Goal: Transaction & Acquisition: Purchase product/service

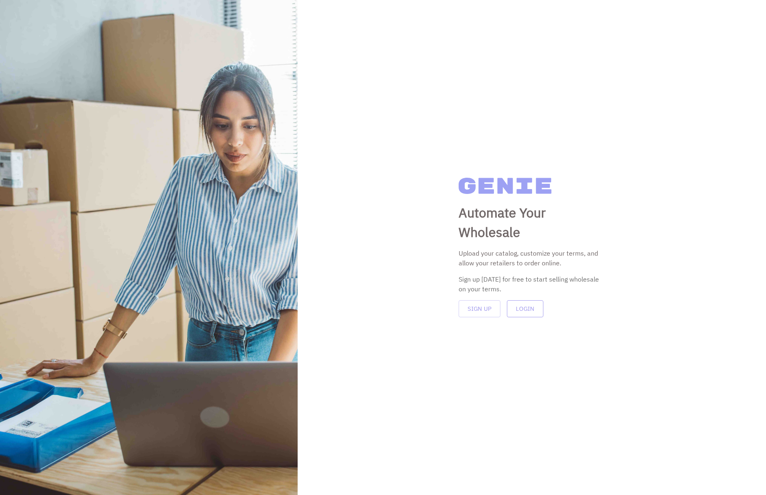
click at [522, 311] on button "Login" at bounding box center [525, 308] width 37 height 17
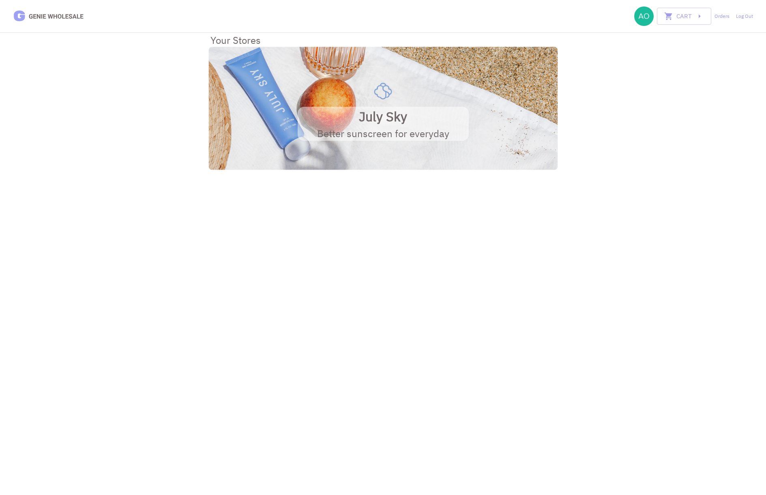
click at [406, 102] on div at bounding box center [383, 108] width 349 height 123
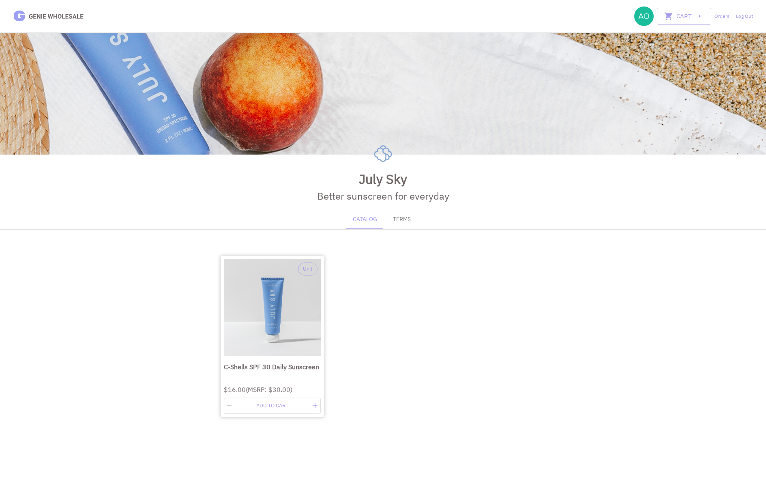
click at [267, 342] on img at bounding box center [272, 307] width 97 height 97
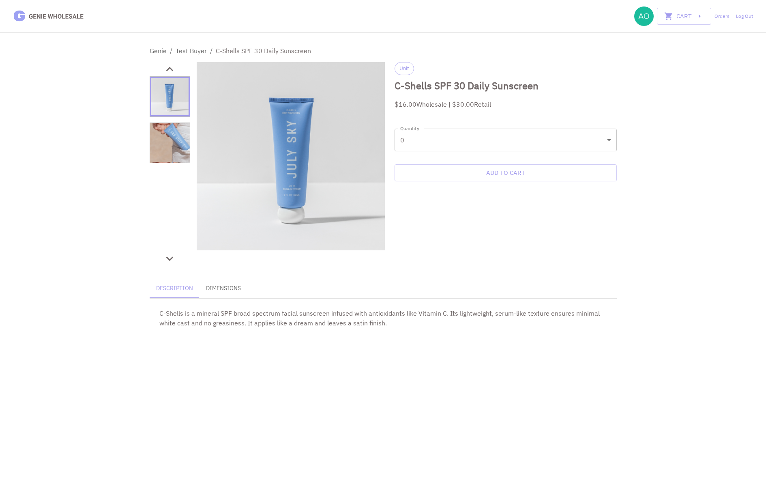
click at [477, 149] on body "Cart 0 Orders Log Out Genie / Test Buyer / C-Shells SPF 30 Daily Sunscreen Unit…" at bounding box center [383, 169] width 766 height 338
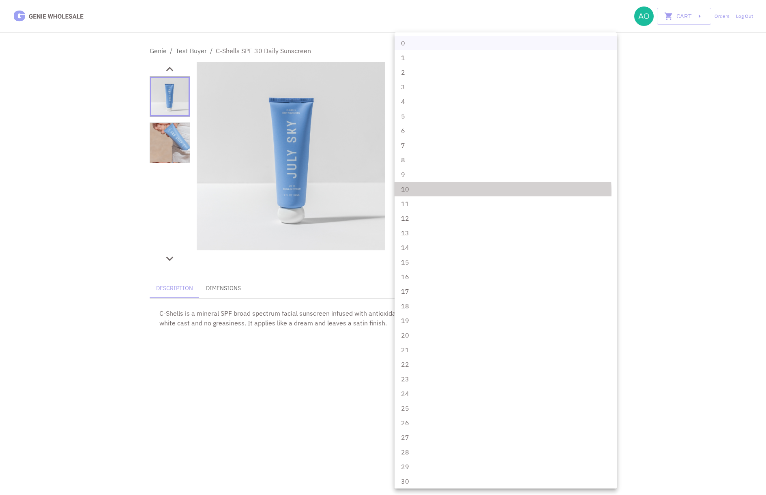
click at [463, 192] on li "10" at bounding box center [506, 189] width 222 height 15
type input "**"
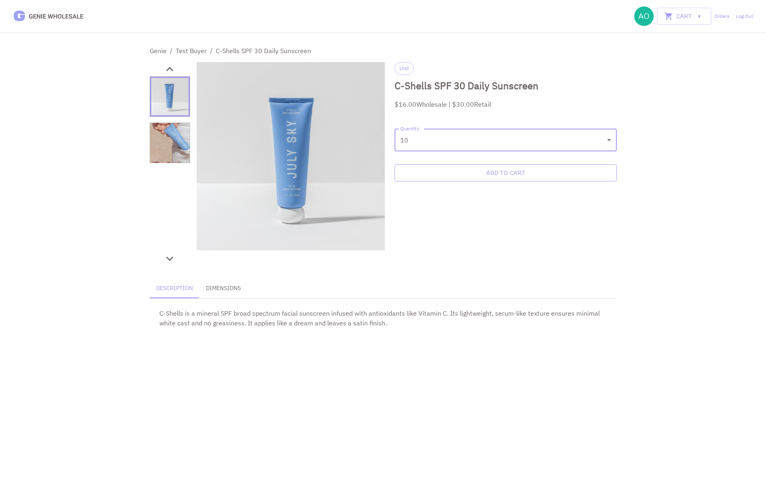
click at [509, 176] on button "Add to Cart" at bounding box center [506, 172] width 222 height 17
click at [728, 42] on div "Cart 0 Orders Log Out Genie / Test Buyer / C-Shells SPF 30 Daily Sunscreen Unit…" at bounding box center [383, 169] width 766 height 338
click at [681, 15] on button "Cart" at bounding box center [684, 16] width 54 height 17
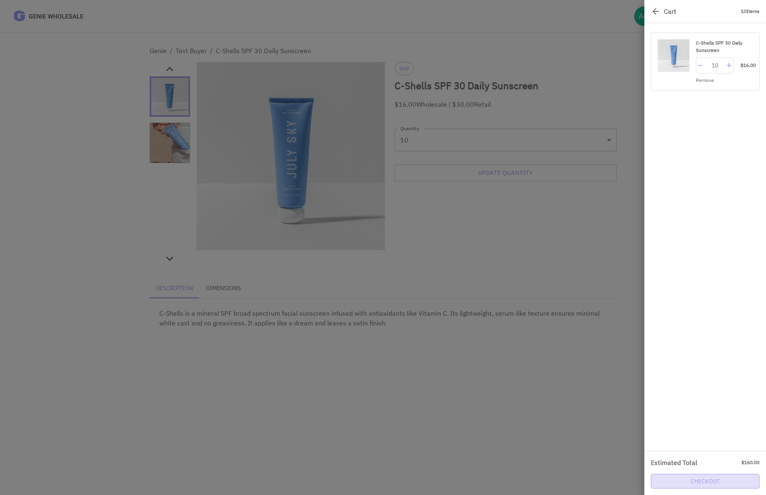
click at [698, 483] on link "Checkout" at bounding box center [705, 481] width 109 height 15
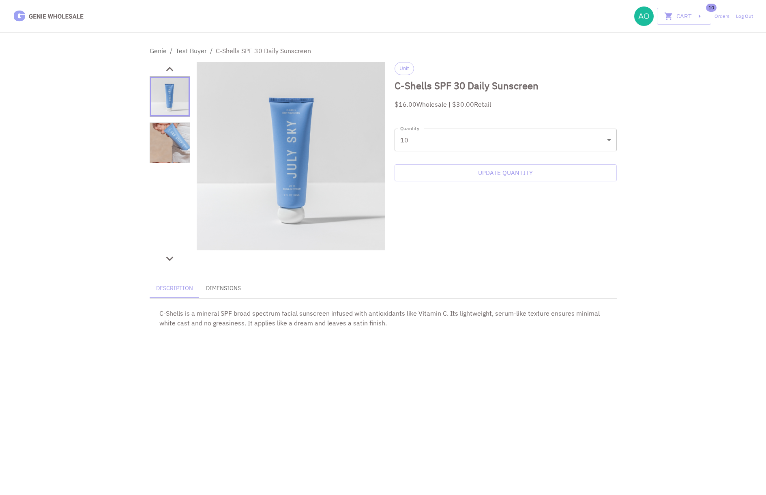
click at [520, 141] on body "Cart 10 Orders Log Out Genie / Test Buyer / C-Shells SPF 30 Daily Sunscreen Uni…" at bounding box center [383, 169] width 766 height 338
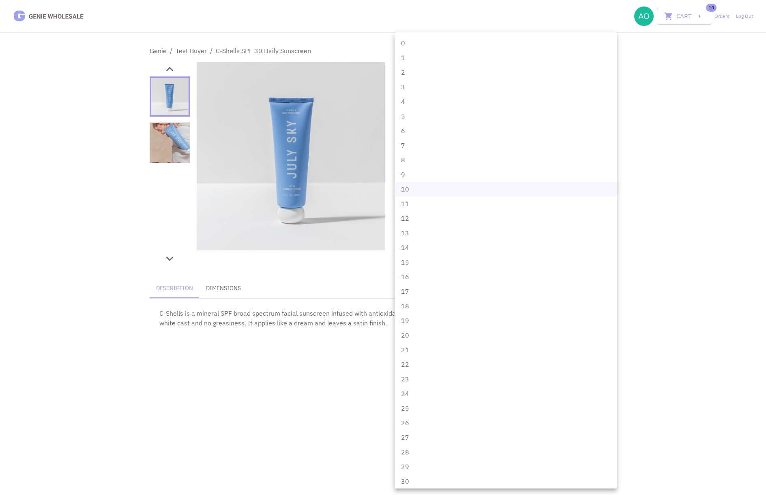
click at [484, 178] on li "9" at bounding box center [506, 174] width 222 height 15
type input "*"
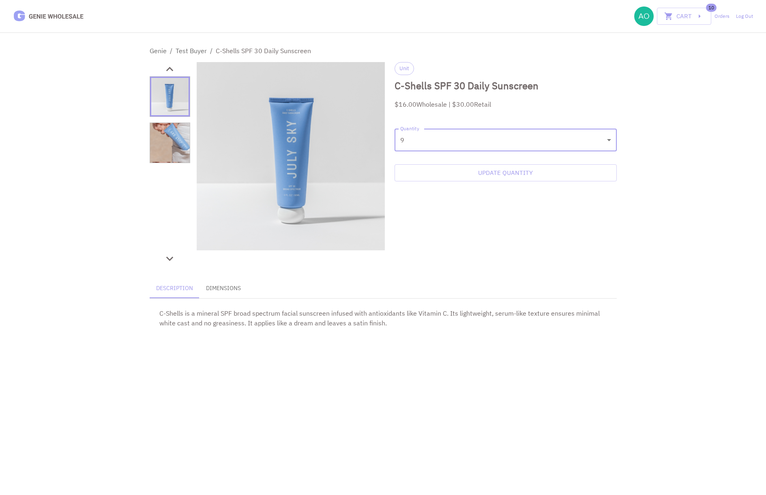
click at [648, 179] on div "Cart 10 Orders Log Out Genie / Test Buyer / C-Shells SPF 30 Daily Sunscreen Uni…" at bounding box center [383, 169] width 766 height 338
click at [536, 175] on button "Update Quantity" at bounding box center [506, 172] width 222 height 17
click at [699, 17] on icon "button" at bounding box center [699, 16] width 9 height 9
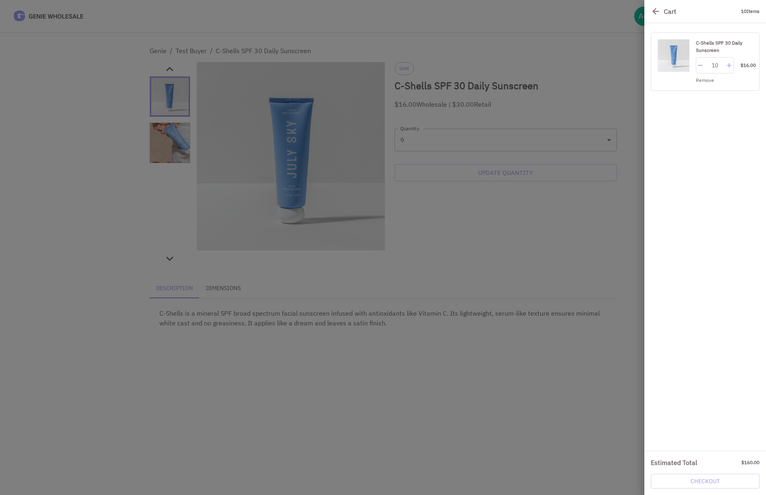
type input "*"
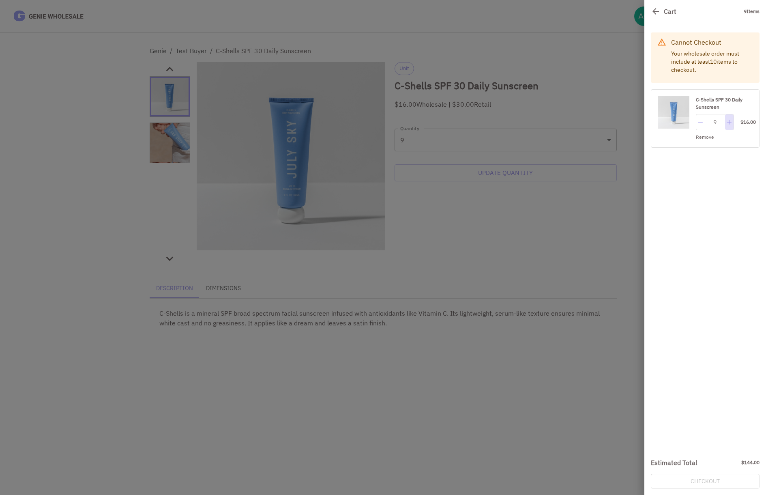
click at [730, 122] on icon "button" at bounding box center [729, 122] width 8 height 8
click at [705, 404] on div "Cart 9 Items Cannot Checkout Your wholesale order must include at least 10 item…" at bounding box center [706, 247] width 122 height 495
type input "**"
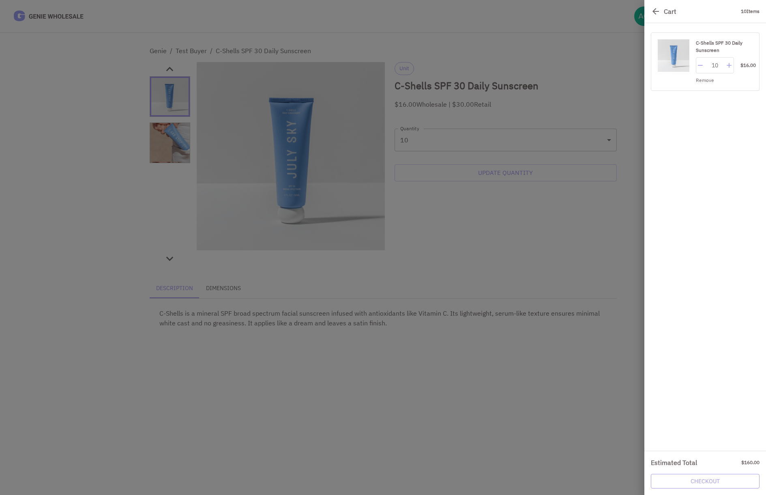
click at [703, 477] on link "Checkout" at bounding box center [705, 481] width 109 height 15
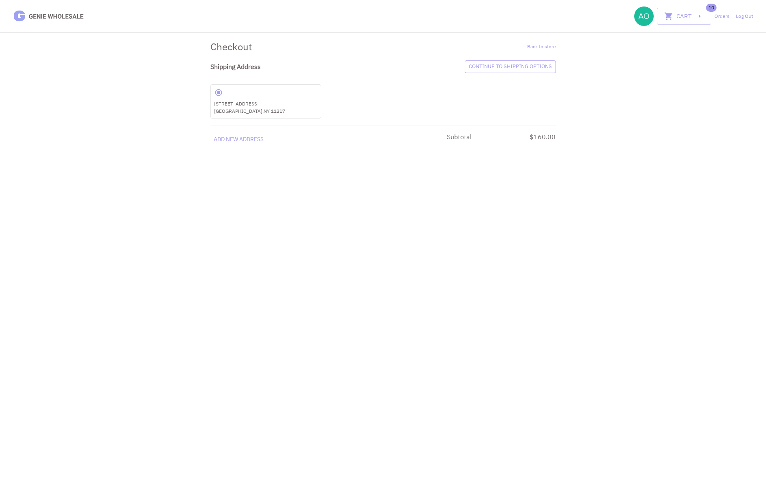
click at [524, 70] on link "Continue to shipping options" at bounding box center [510, 66] width 91 height 13
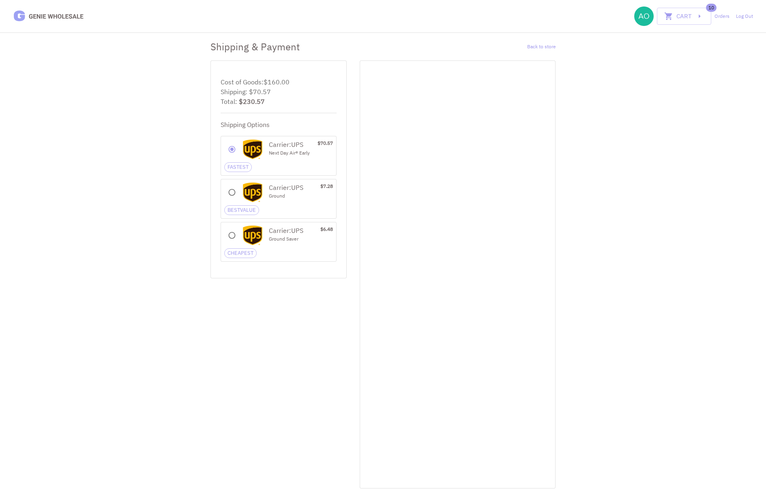
click at [602, 179] on div "Cart 10 Orders Log Out Shipping & Payment Back to store Cost of Goods: $160.00 …" at bounding box center [383, 244] width 766 height 488
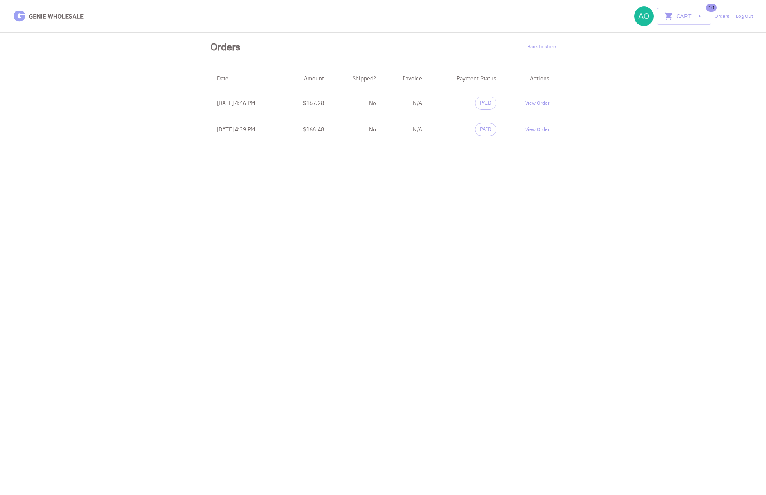
click at [604, 149] on html "Cart 10 Orders Log Out Orders Back to store Date Amount Shipped? Invoice Paymen…" at bounding box center [383, 74] width 766 height 149
drag, startPoint x: 567, startPoint y: 133, endPoint x: 222, endPoint y: 92, distance: 347.2
click at [222, 92] on div "Cart 10 Orders Log Out Orders Back to store Date Amount Shipped? Invoice Paymen…" at bounding box center [383, 71] width 766 height 142
drag, startPoint x: 649, startPoint y: 115, endPoint x: 619, endPoint y: 110, distance: 30.0
click at [649, 115] on div "Cart 10 Orders Log Out Orders Back to store Date Amount Shipped? Invoice Paymen…" at bounding box center [383, 71] width 766 height 142
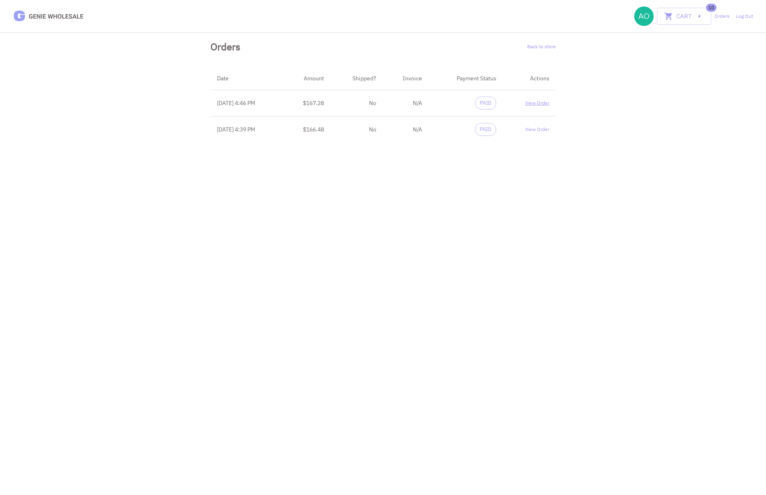
click at [539, 103] on div "View Order" at bounding box center [530, 102] width 40 height 7
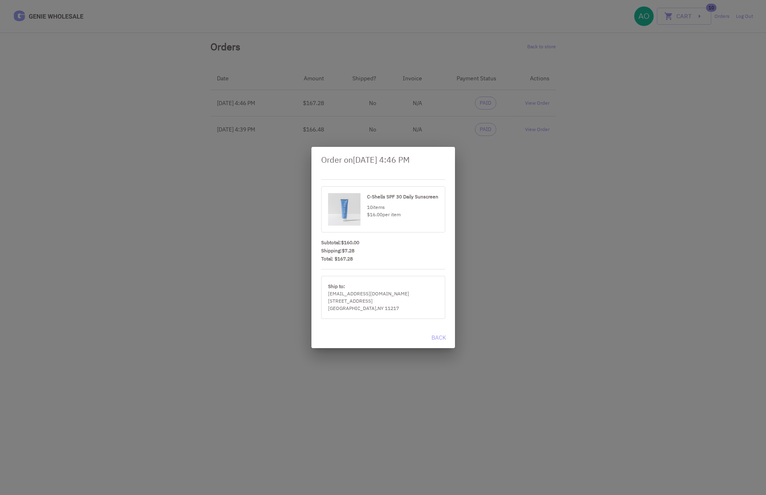
click at [440, 338] on button "Back" at bounding box center [439, 337] width 26 height 15
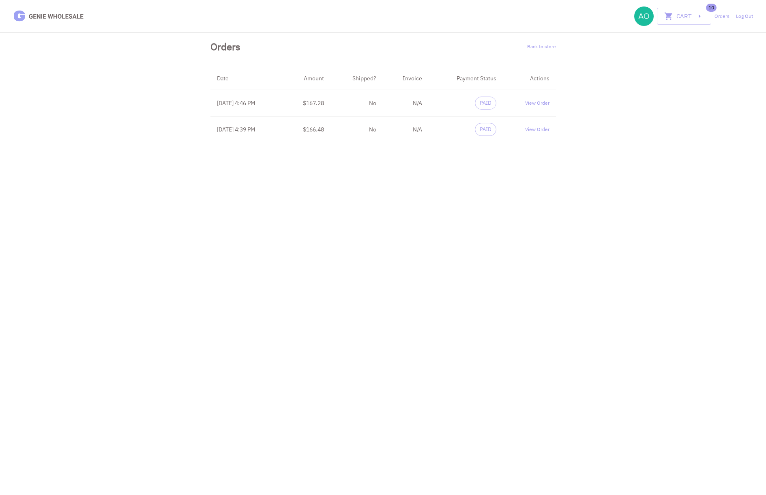
click at [576, 149] on html "Cart 10 Orders Log Out Orders Back to store Date Amount Shipped? Invoice Paymen…" at bounding box center [383, 74] width 766 height 149
click at [534, 127] on div "View Order" at bounding box center [530, 129] width 40 height 7
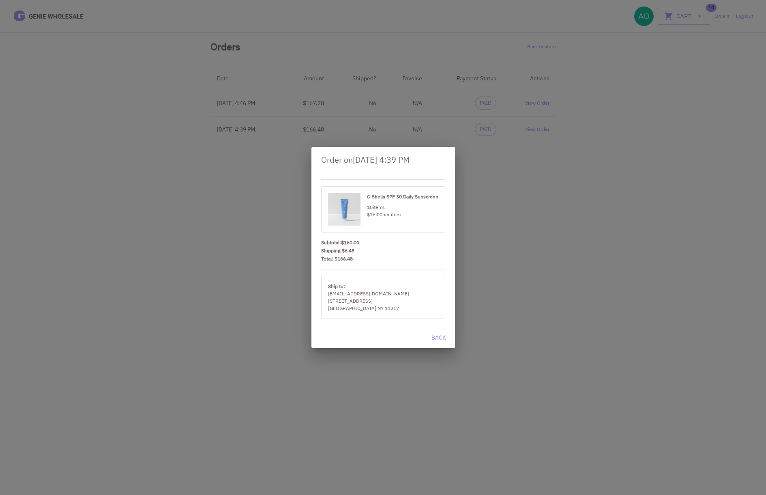
click at [617, 135] on div "Order on Aug 14, 2025 4:39 PM C-Shells SPF 30 Daily Sunscreen 10 items $16.00 p…" at bounding box center [383, 247] width 766 height 495
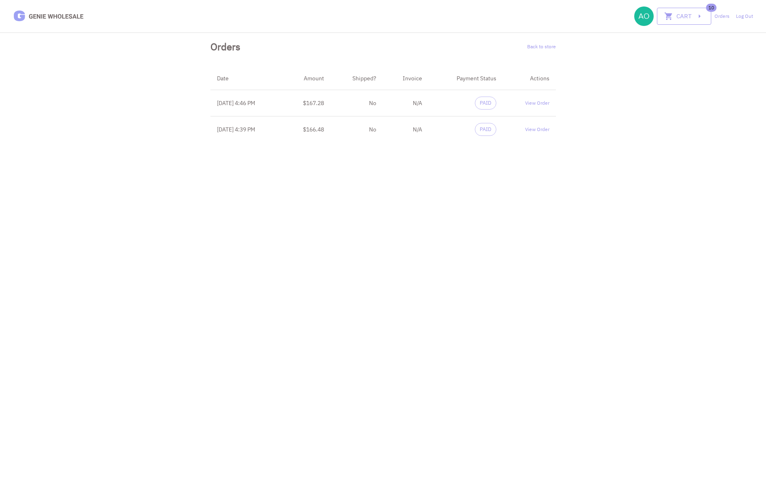
click at [689, 19] on button "Cart" at bounding box center [684, 16] width 54 height 17
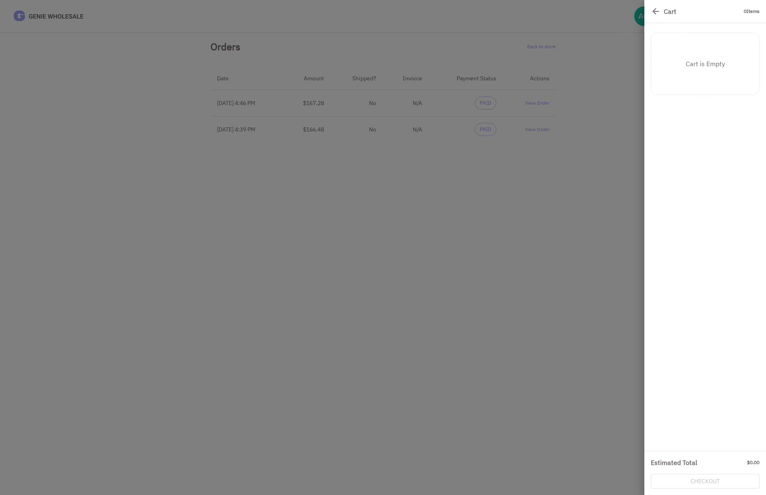
click at [656, 14] on icon at bounding box center [656, 11] width 10 height 10
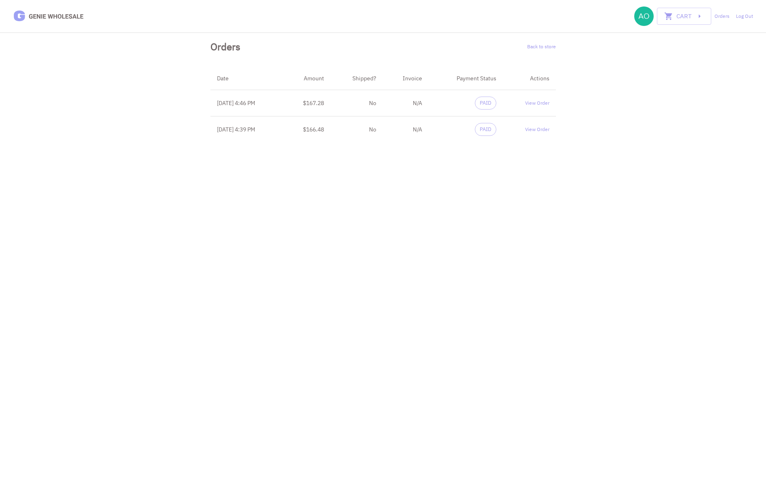
click at [67, 11] on img at bounding box center [48, 16] width 71 height 14
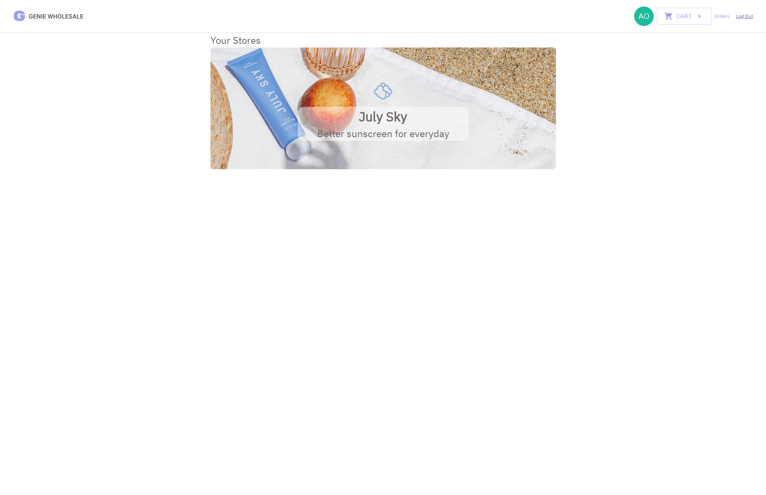
click at [745, 17] on link "Log Out" at bounding box center [744, 16] width 17 height 7
